Goal: Task Accomplishment & Management: Use online tool/utility

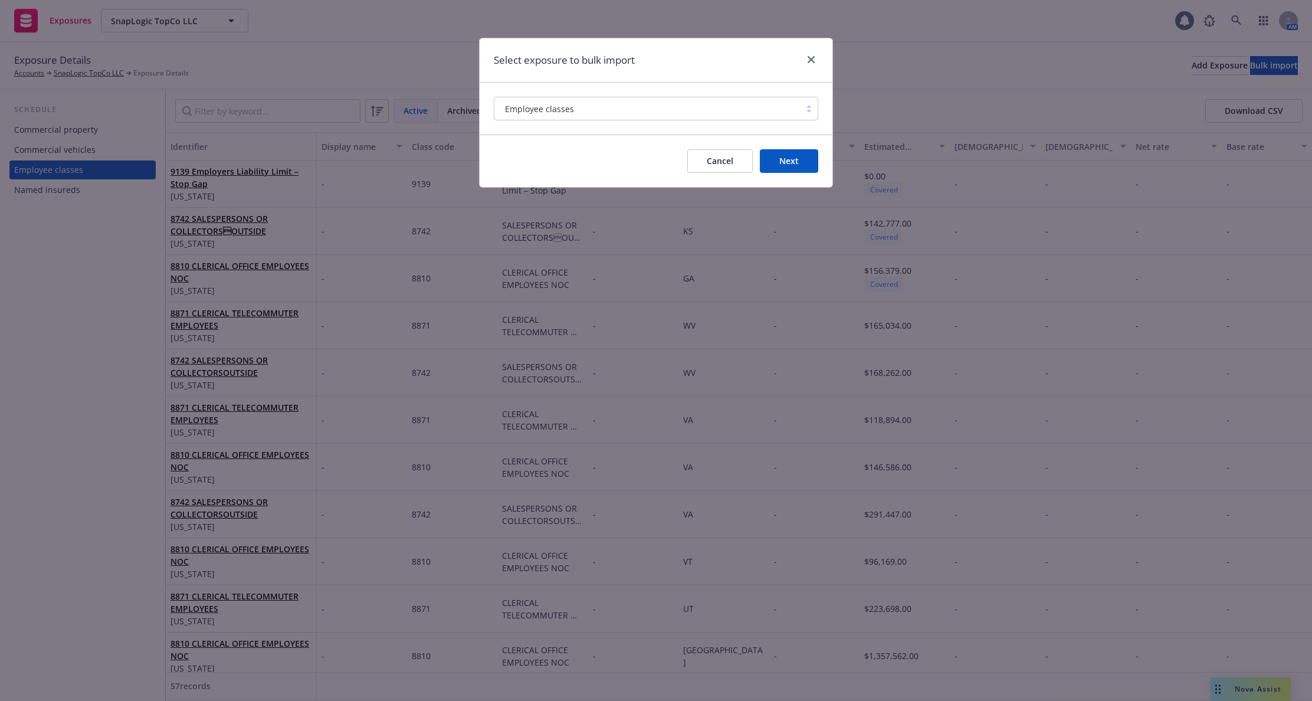
click at [799, 163] on button "Next" at bounding box center [789, 161] width 58 height 24
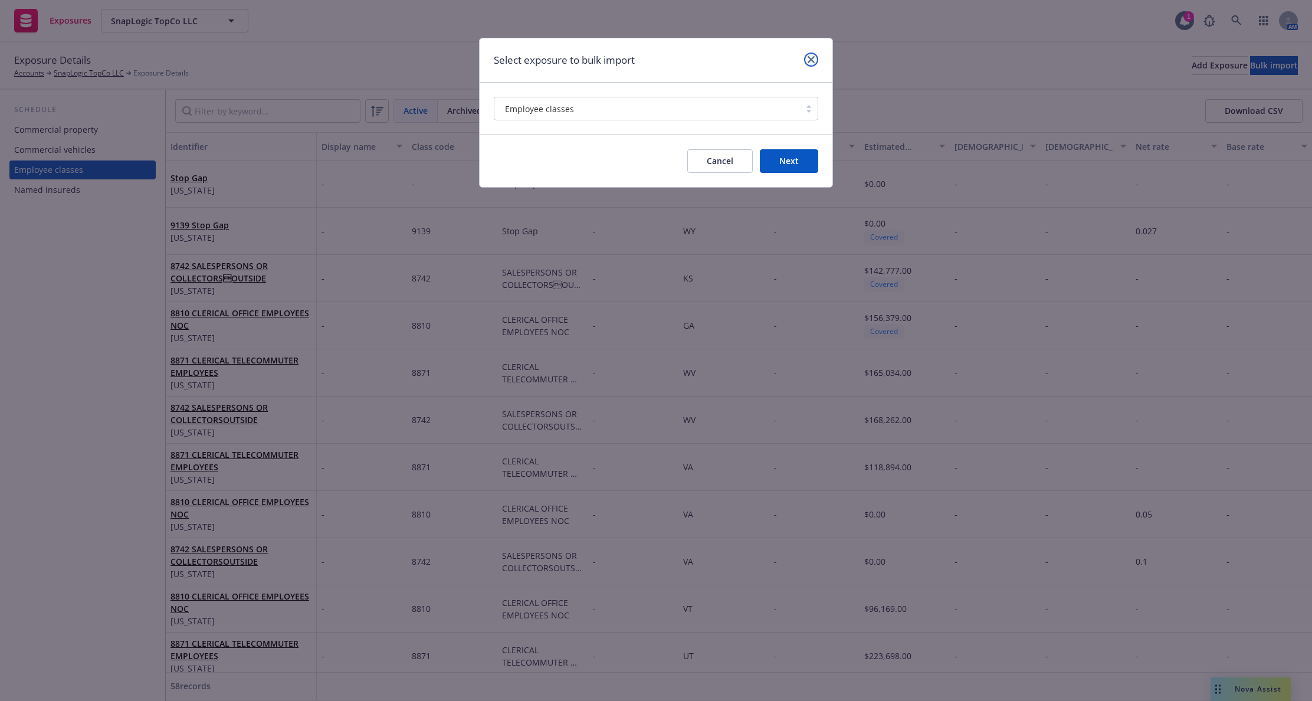
click at [814, 61] on icon "close" at bounding box center [811, 59] width 7 height 7
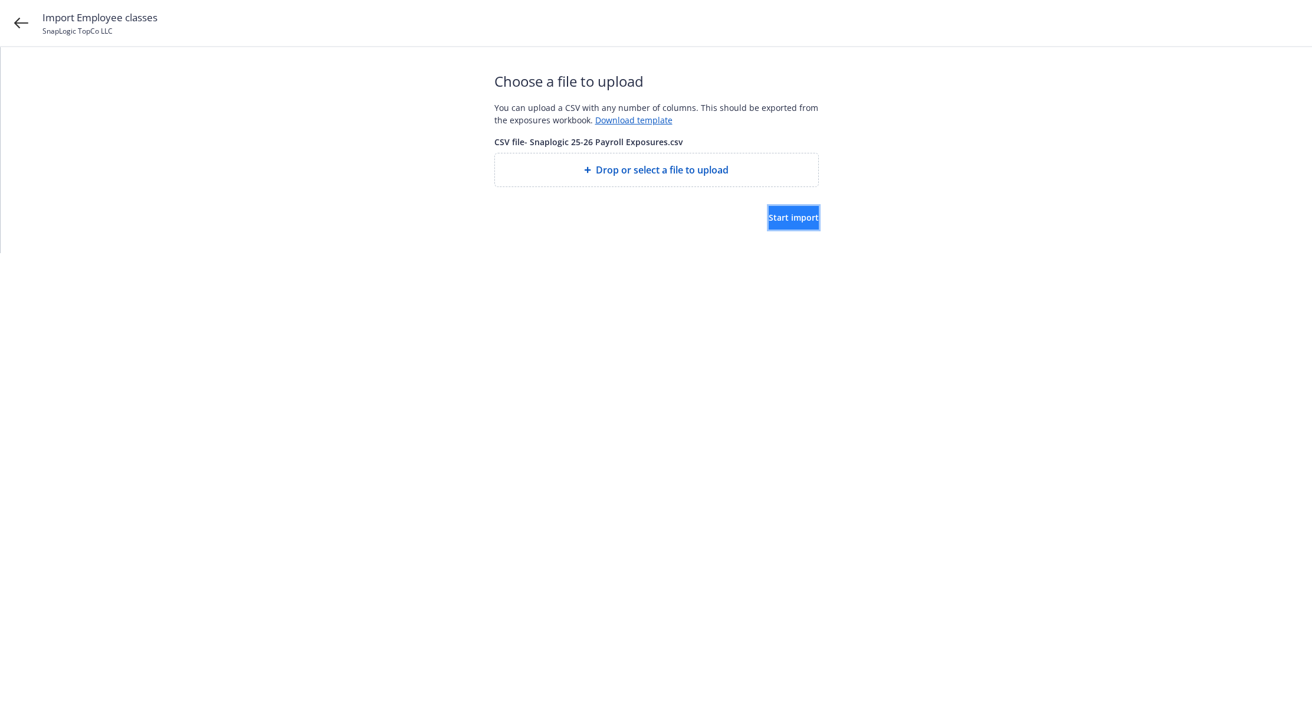
click at [769, 219] on span "Start import" at bounding box center [794, 217] width 50 height 11
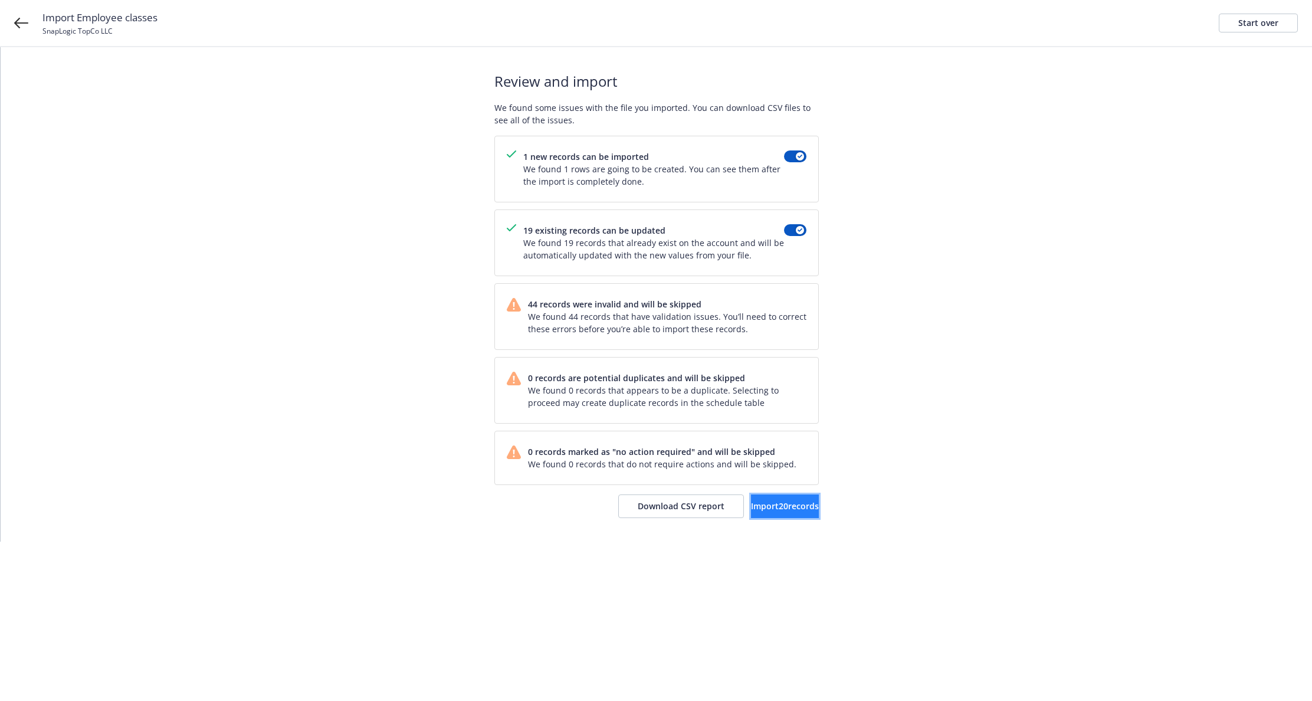
click at [762, 511] on span "Import 20 records" at bounding box center [785, 505] width 68 height 11
drag, startPoint x: 745, startPoint y: 520, endPoint x: 761, endPoint y: 507, distance: 20.1
click at [745, 520] on div "Import complete Your records were successfully imported into SnapLogic TopCo LL…" at bounding box center [656, 294] width 325 height 494
click at [769, 502] on span "View in account" at bounding box center [768, 505] width 64 height 11
